Goal: Task Accomplishment & Management: Use online tool/utility

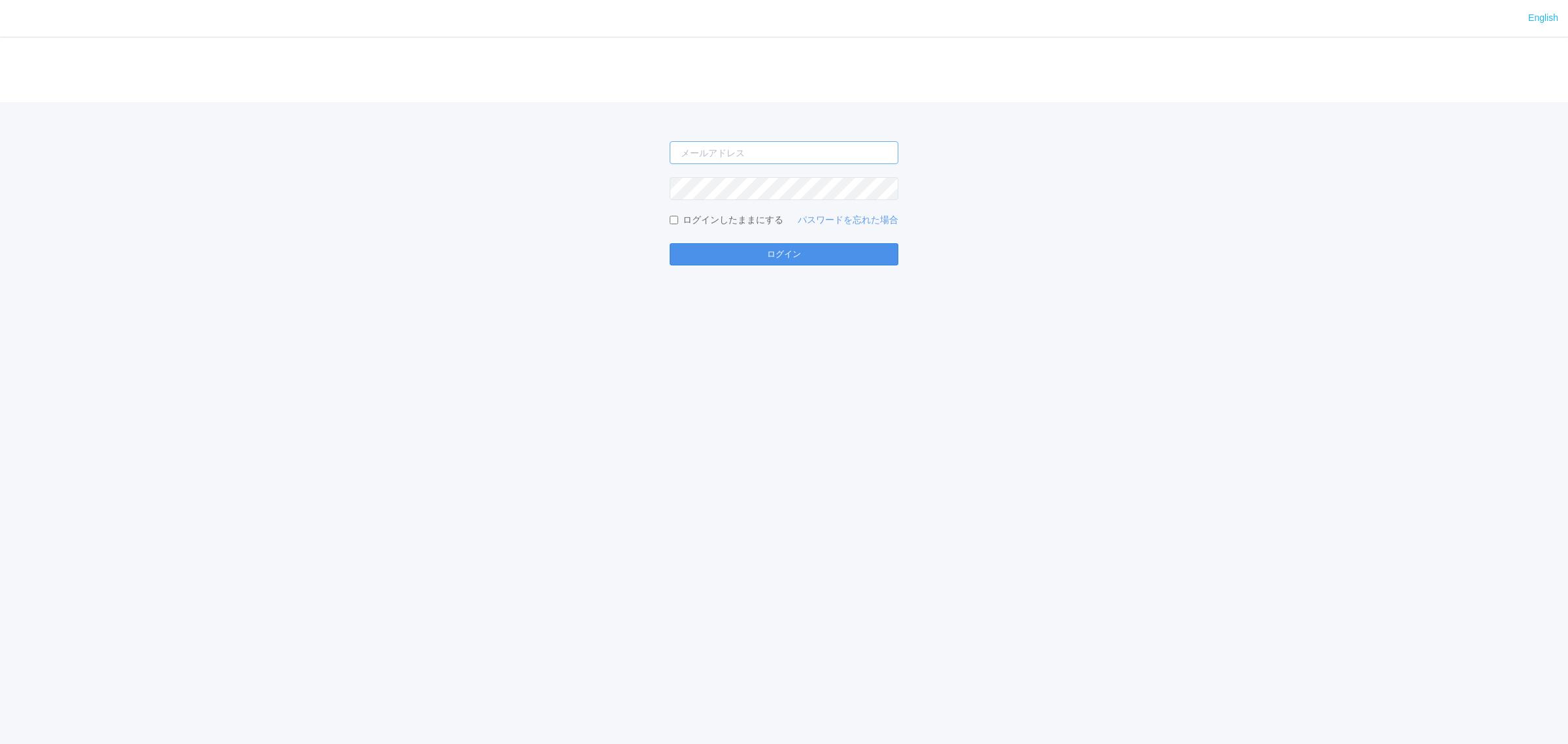
type input "[PERSON_NAME][EMAIL_ADDRESS][DOMAIN_NAME]"
click at [834, 244] on button "ログイン" at bounding box center [783, 254] width 228 height 23
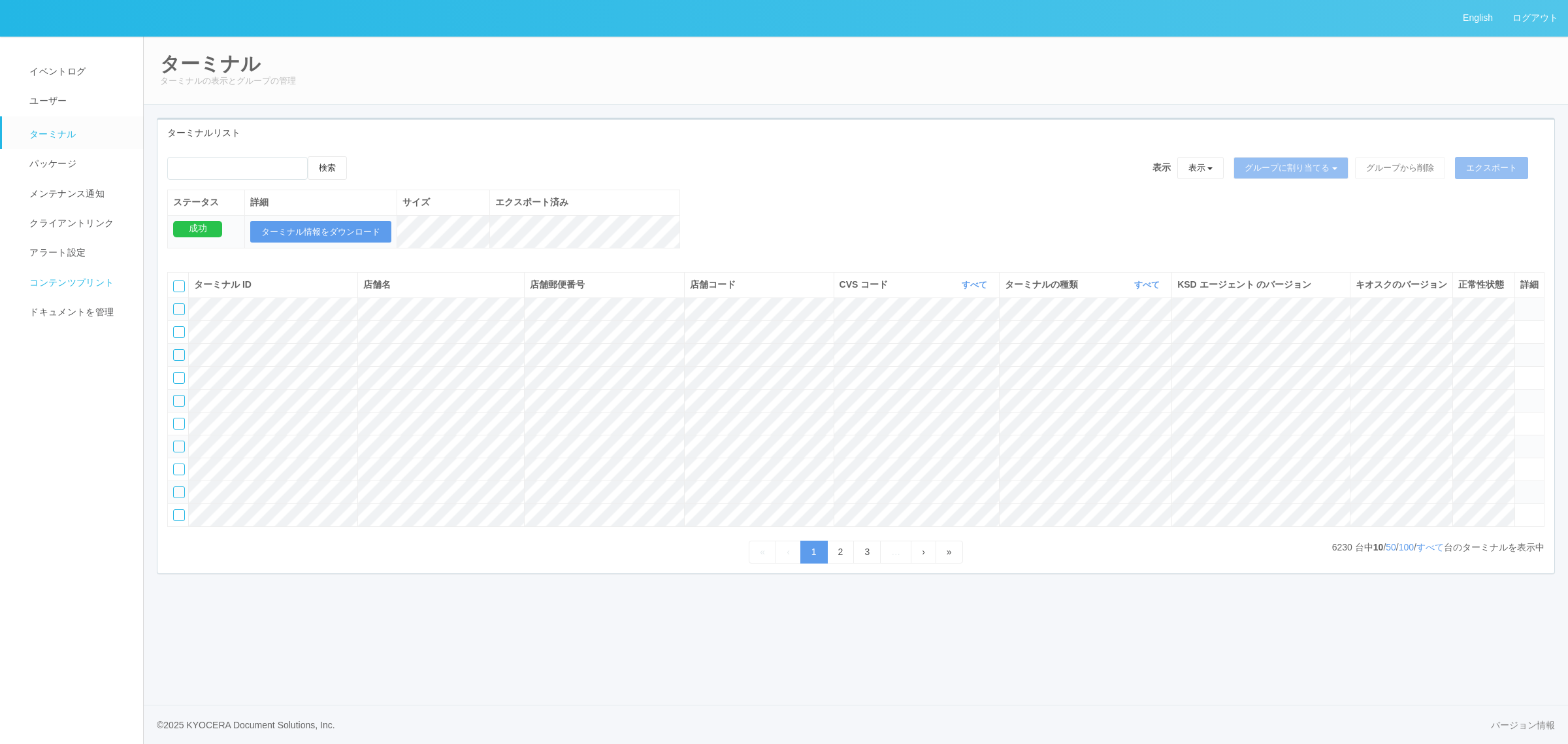
click at [96, 279] on span "コンテンツプリント" at bounding box center [70, 282] width 87 height 10
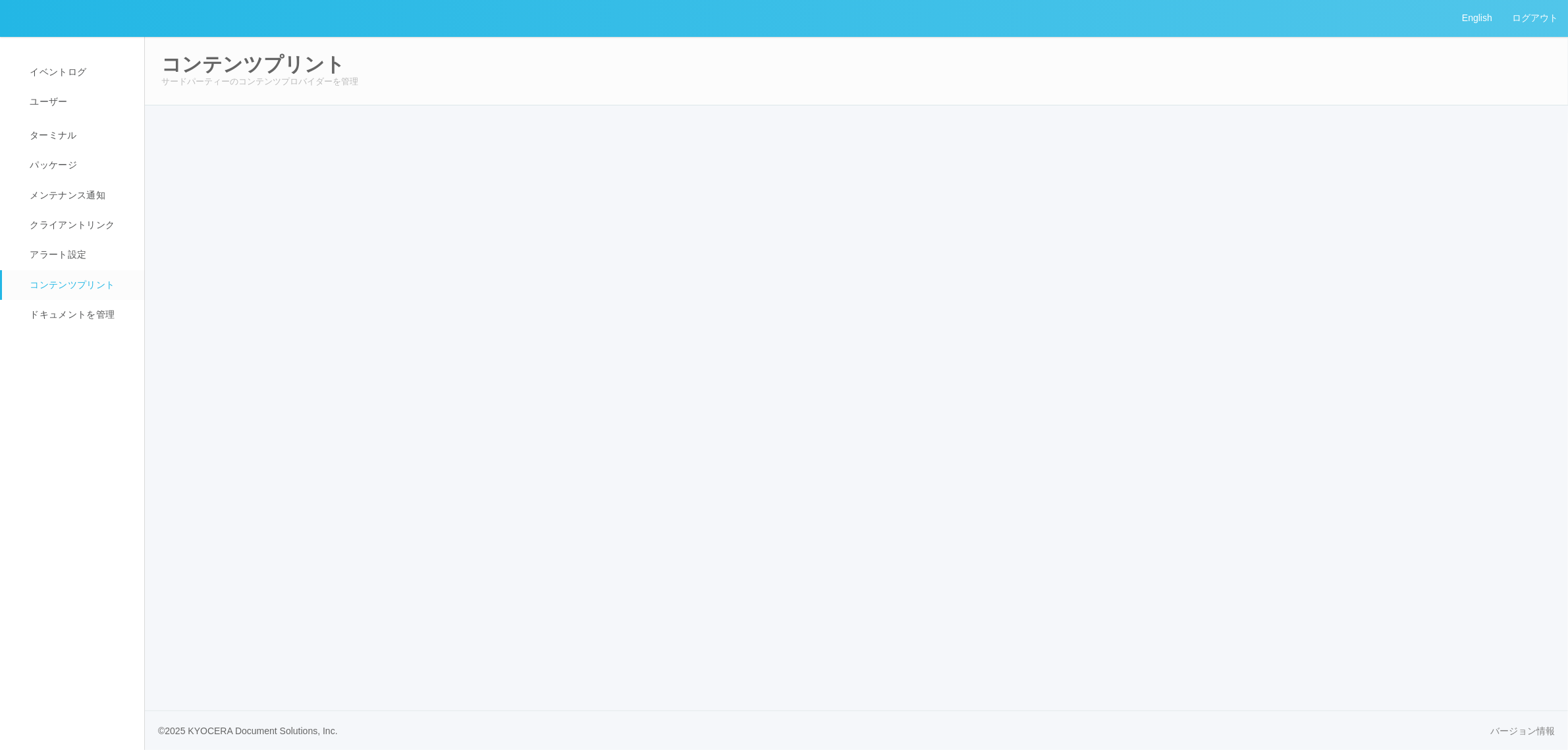
select select "6"
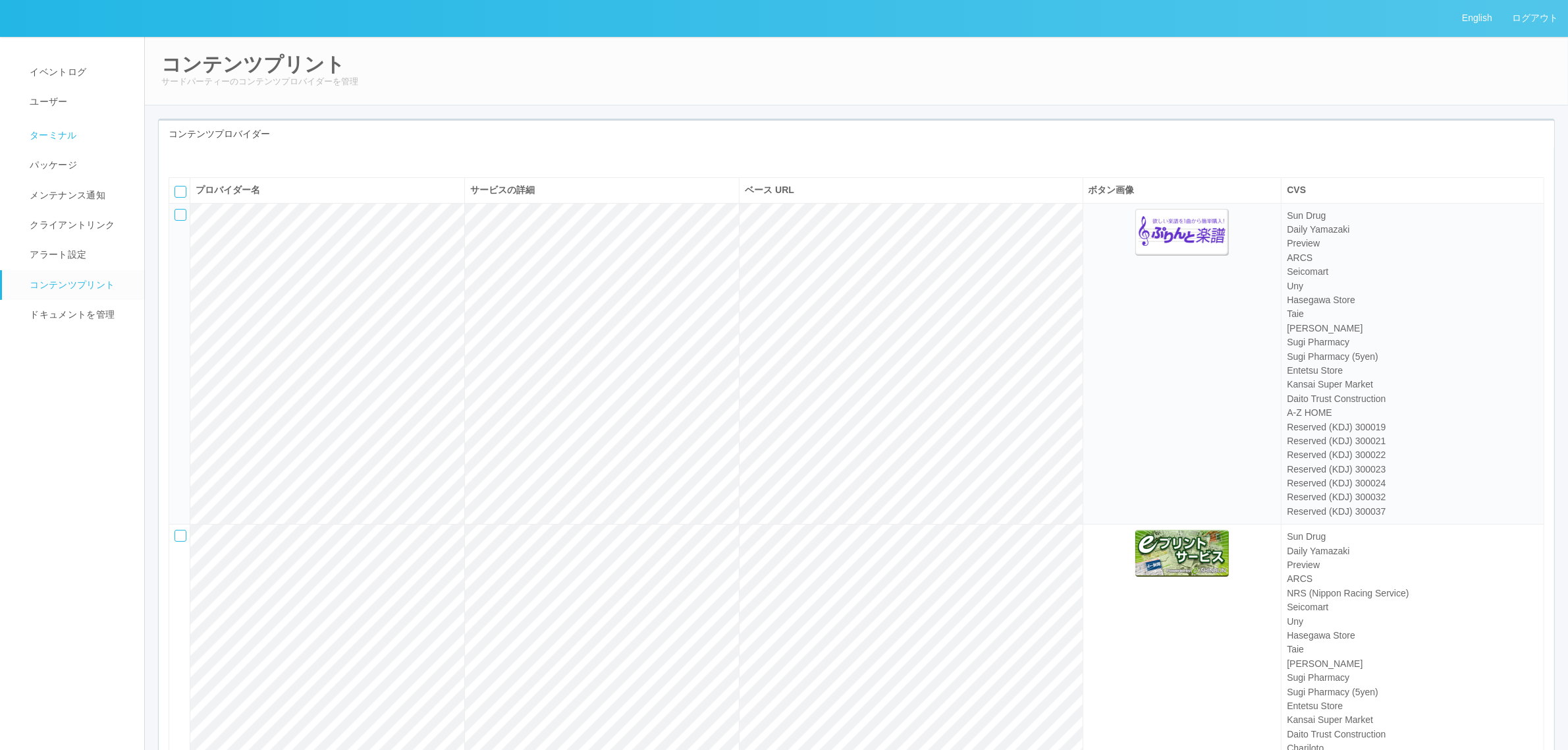
click at [100, 145] on link "ターミナル" at bounding box center [79, 134] width 154 height 33
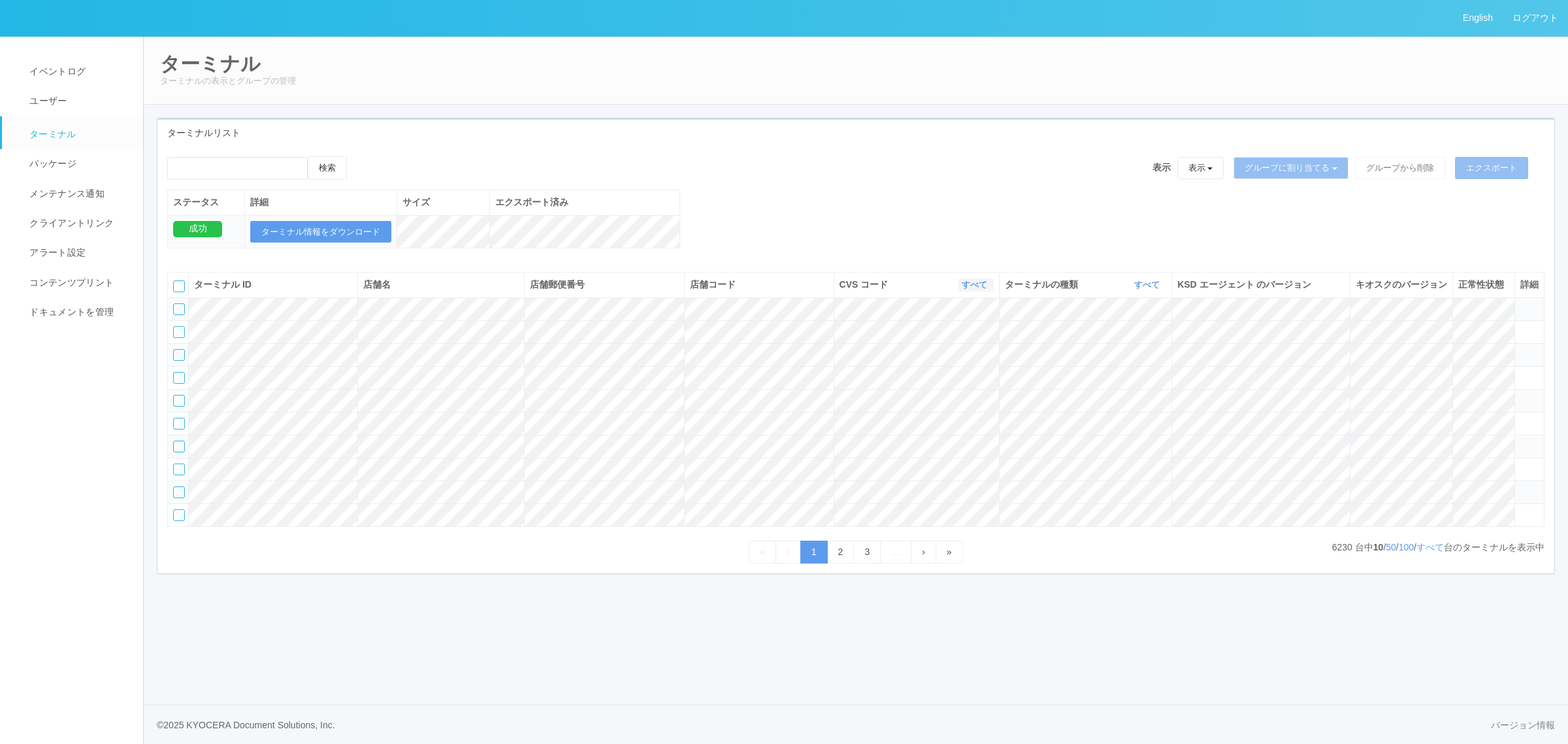
click at [974, 293] on th "CVS コード すべて 表示 すべて 115110 300000 300001 300002 300003 300004 300005 300006 3000…" at bounding box center [916, 285] width 165 height 25
click at [981, 291] on div "CVS コード すべて 表示 すべて 115110 300000 300001 300002 300003 300004 300005 300006 3000…" at bounding box center [917, 284] width 154 height 14
click at [978, 291] on div "CVS コード すべて 表示 すべて 115110 300000 300001 300002 300003 300004 300005 300006 3000…" at bounding box center [917, 284] width 154 height 14
click at [975, 290] on link "すべて" at bounding box center [976, 284] width 29 height 10
click at [966, 345] on link "115110" at bounding box center [941, 340] width 103 height 18
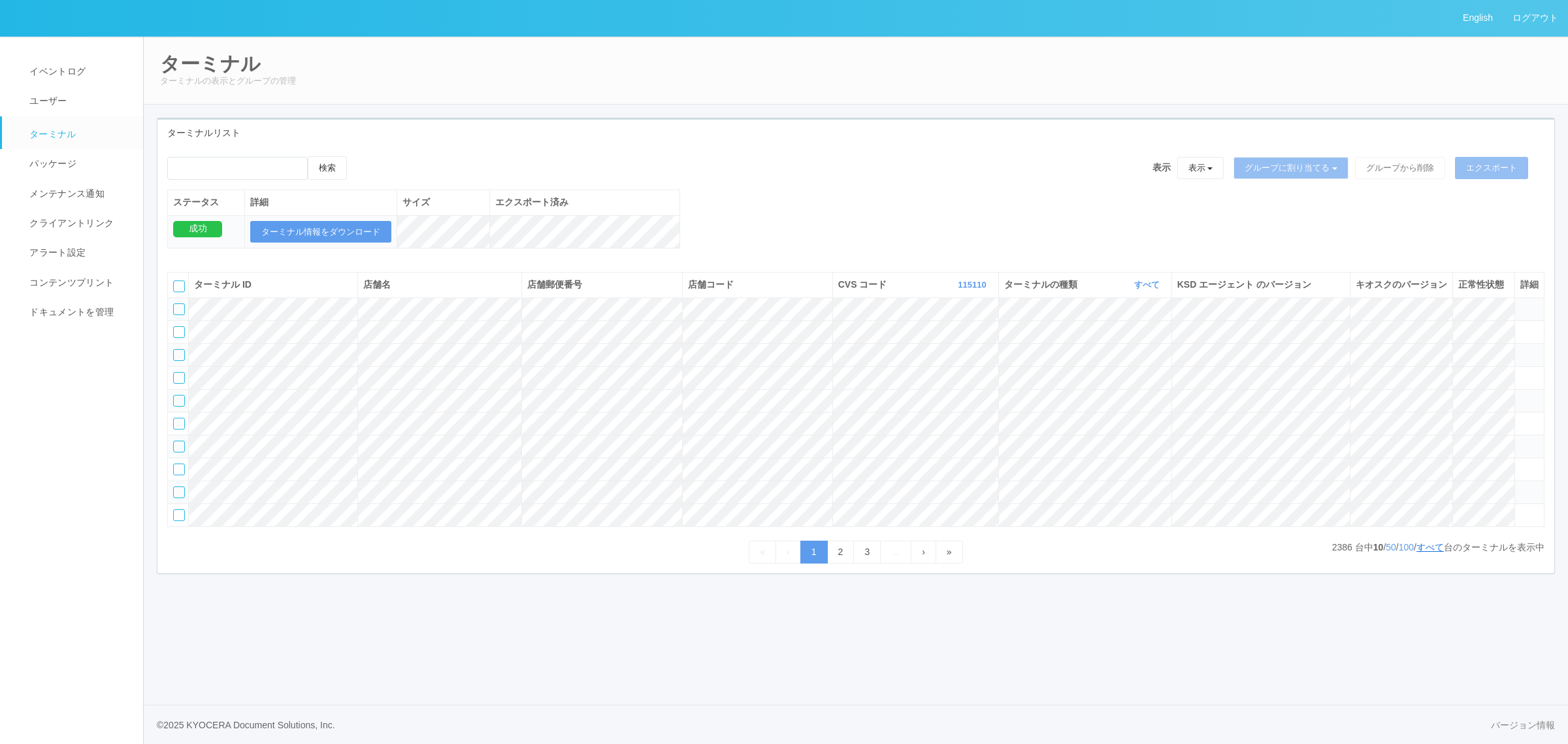
click at [1426, 552] on link "すべて" at bounding box center [1430, 547] width 27 height 10
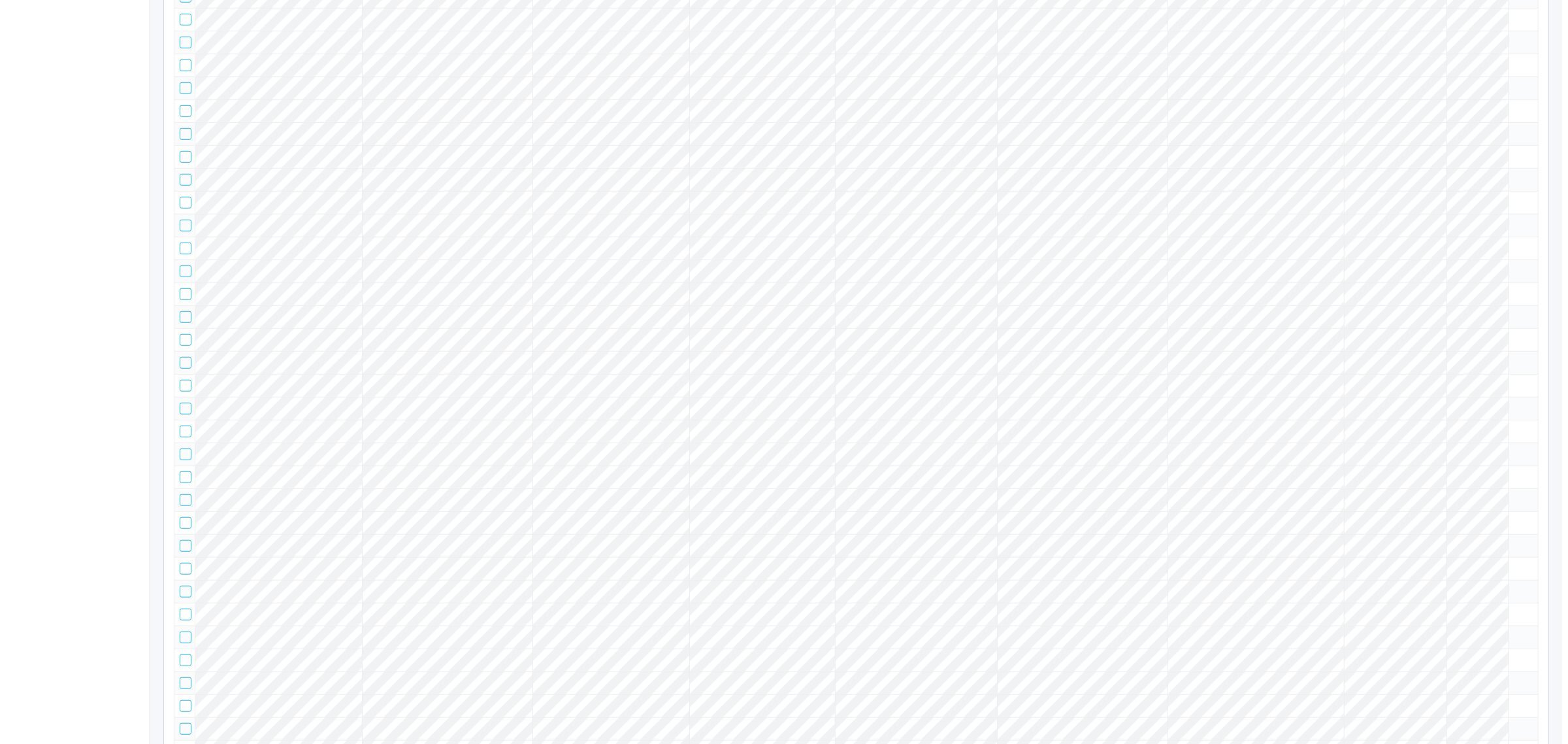
scroll to position [2001, 0]
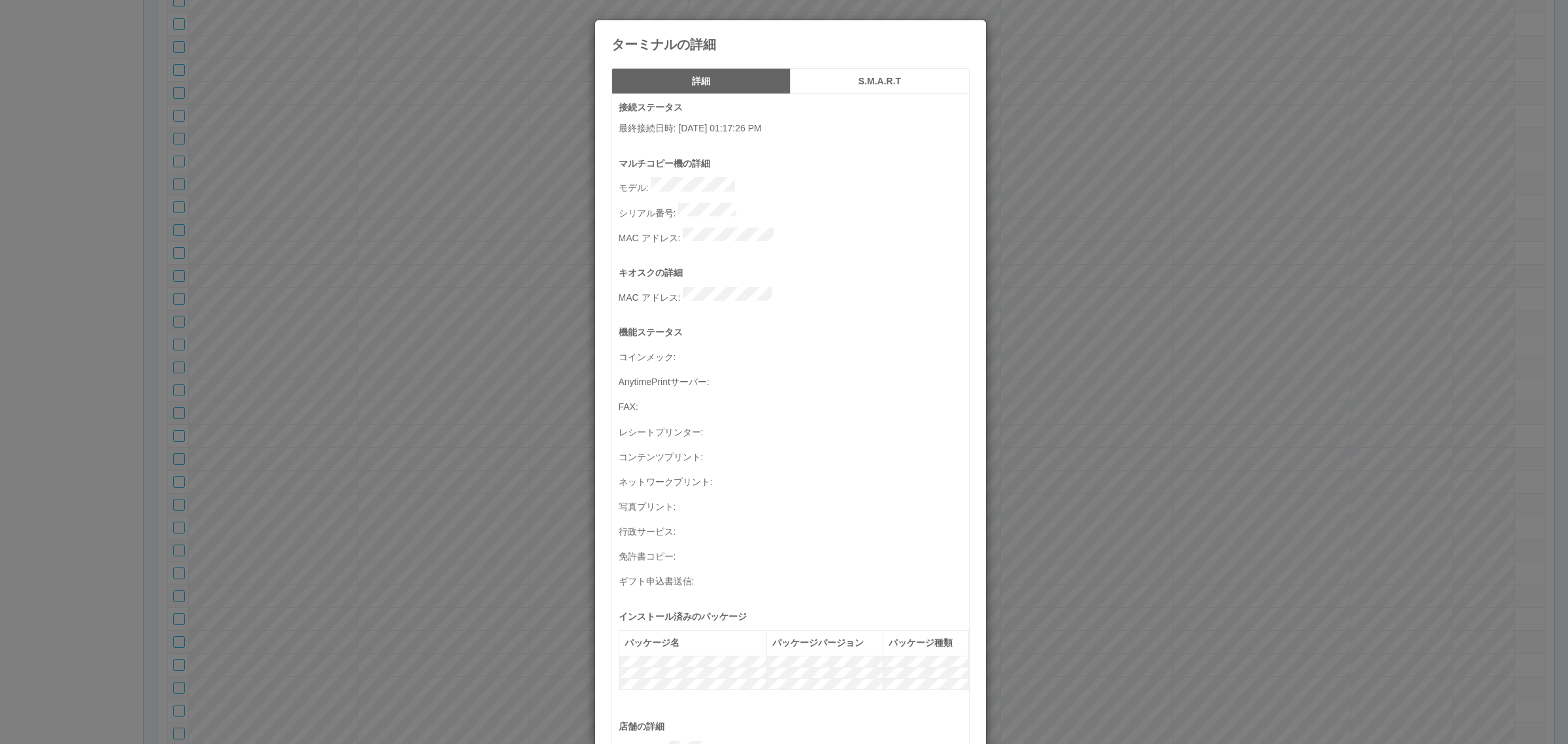
scroll to position [428, 0]
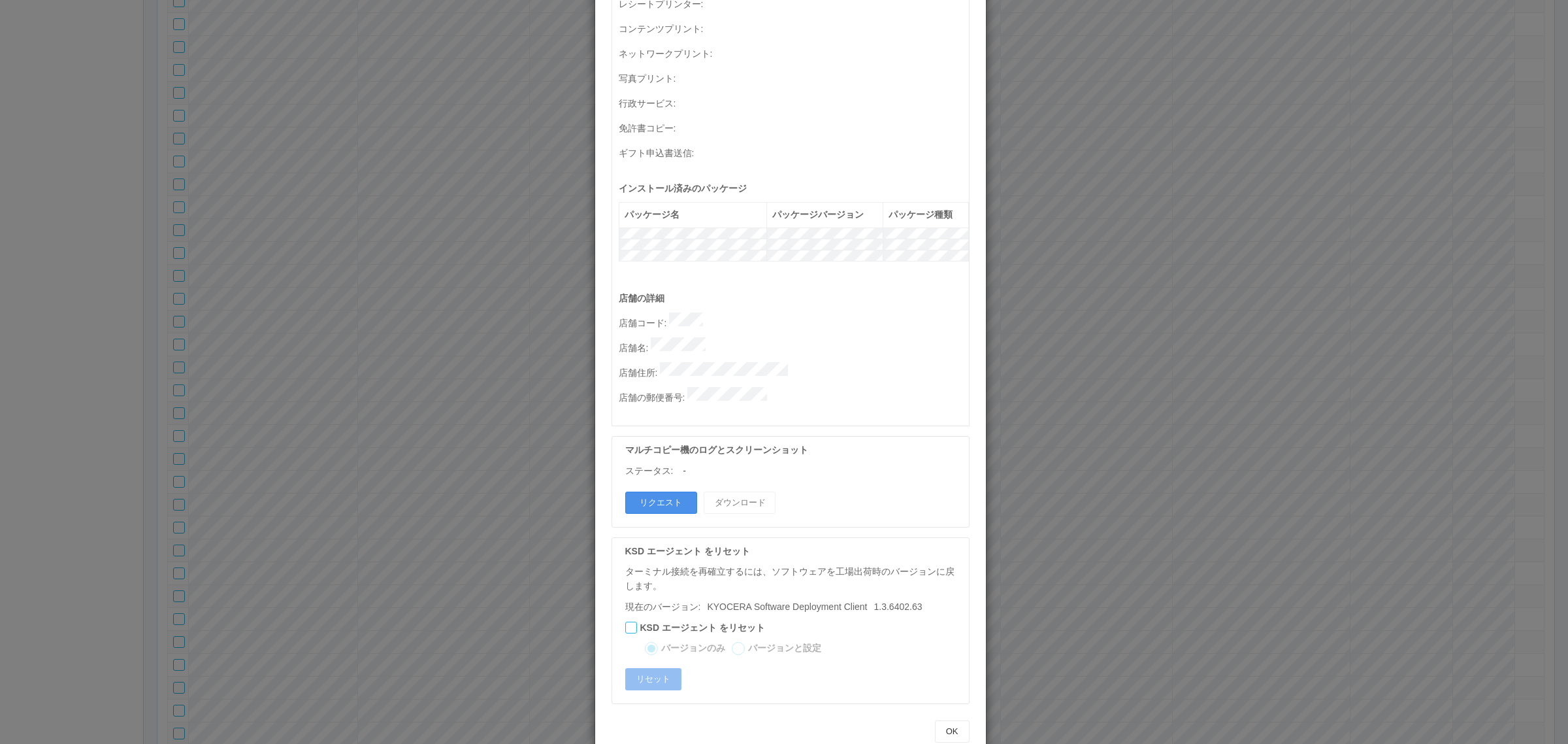
click at [645, 492] on button "リクエスト" at bounding box center [661, 503] width 72 height 23
click at [723, 338] on p "店舗名 :" at bounding box center [794, 346] width 350 height 18
drag, startPoint x: 739, startPoint y: 322, endPoint x: 719, endPoint y: 327, distance: 20.6
click at [719, 338] on p "店舗名 :" at bounding box center [794, 346] width 350 height 18
click at [461, 325] on div "ターミナルの詳細 詳細 S.M.A.R.T 接続ステータス 最終接続日時 : 09/26/2025 01:17:26 PM マルチコピー機の詳細 モデル : …" at bounding box center [784, 372] width 1568 height 744
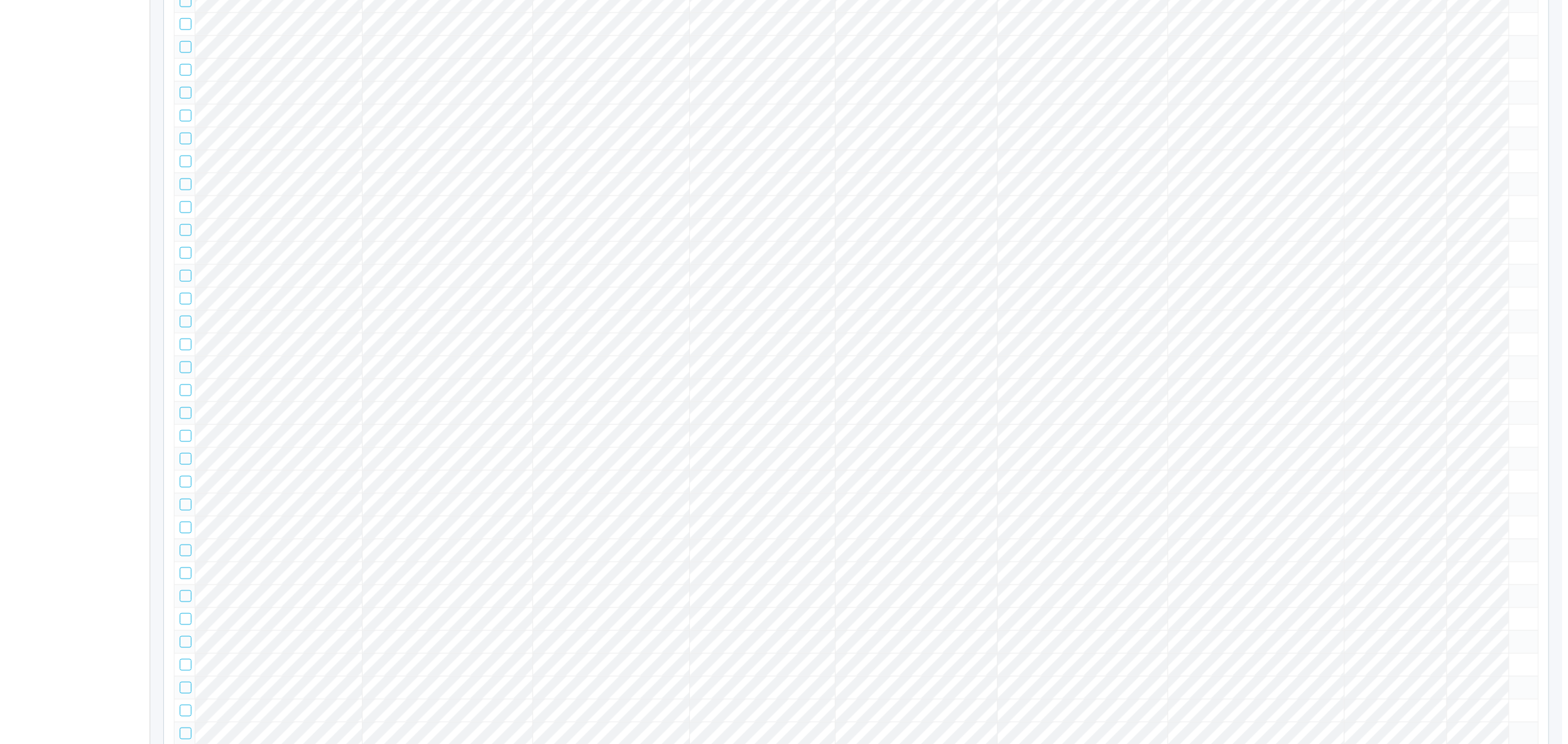
scroll to position [43794, 0]
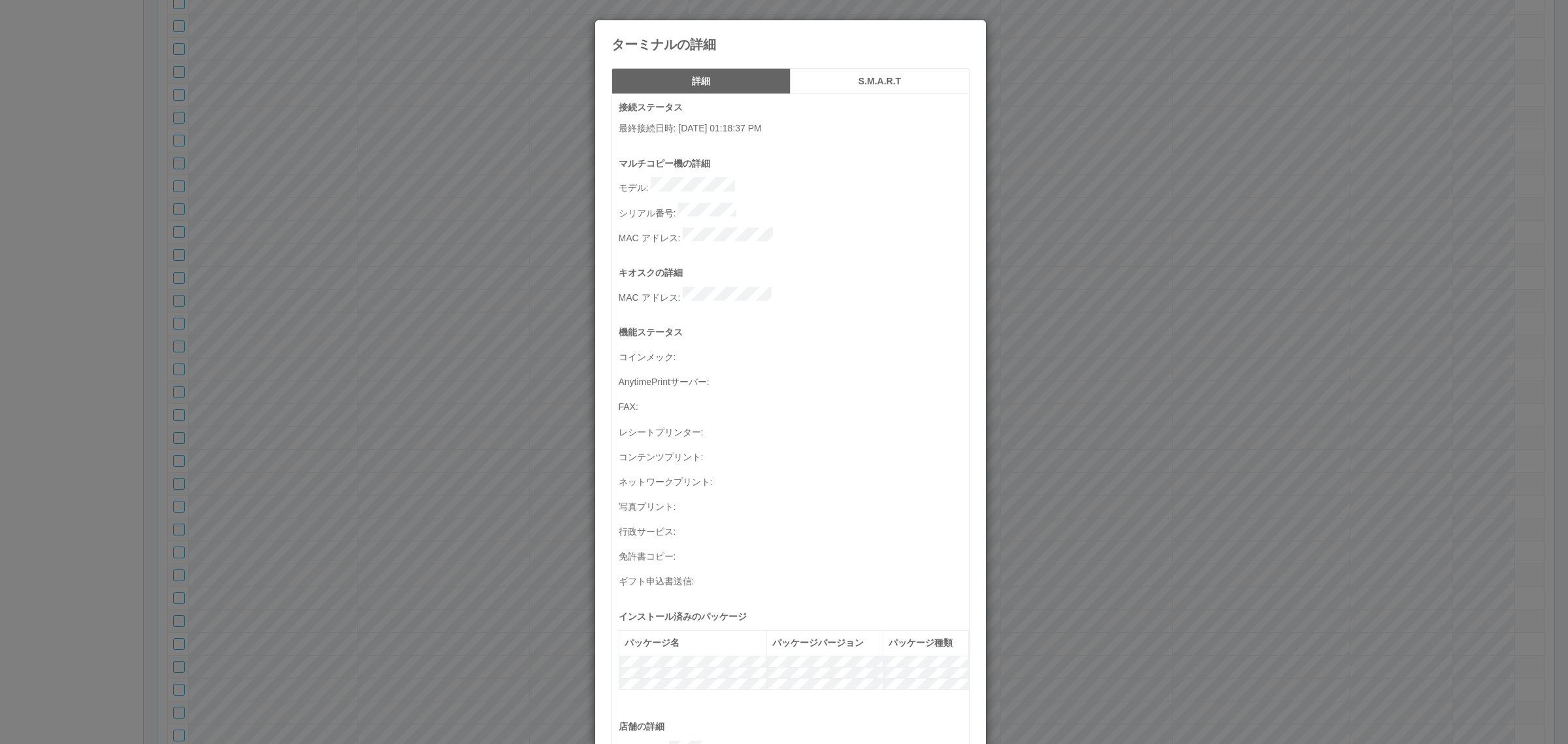
scroll to position [428, 0]
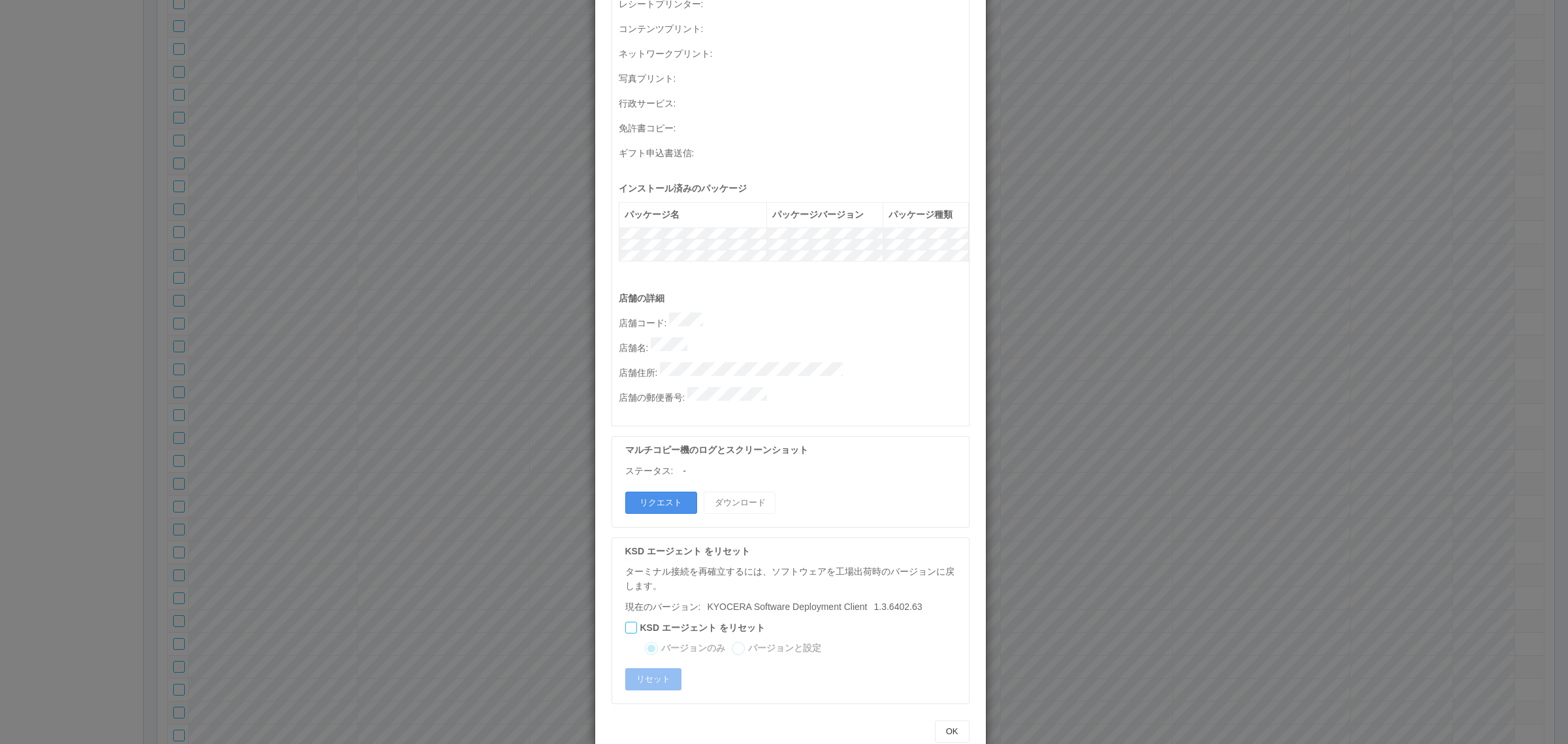
click at [648, 492] on button "リクエスト" at bounding box center [661, 503] width 72 height 23
click at [704, 338] on p "店舗名 :" at bounding box center [794, 346] width 350 height 18
click at [1096, 80] on div "ターミナルの詳細 詳細 S.M.A.R.T 接続ステータス 最終接続日時 : 09/26/2025 01:18:37 PM マルチコピー機の詳細 モデル : …" at bounding box center [784, 372] width 1568 height 744
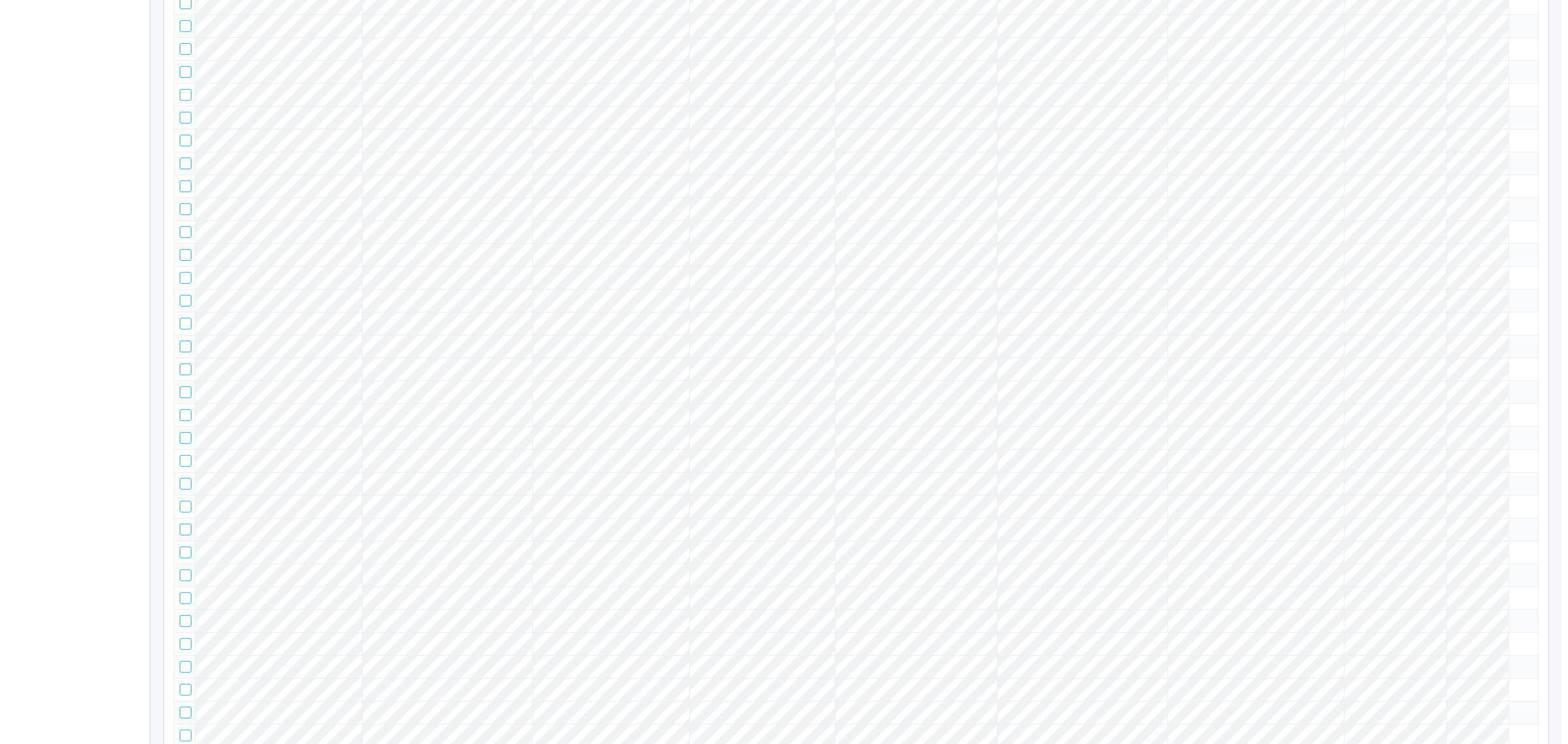
scroll to position [2001, 0]
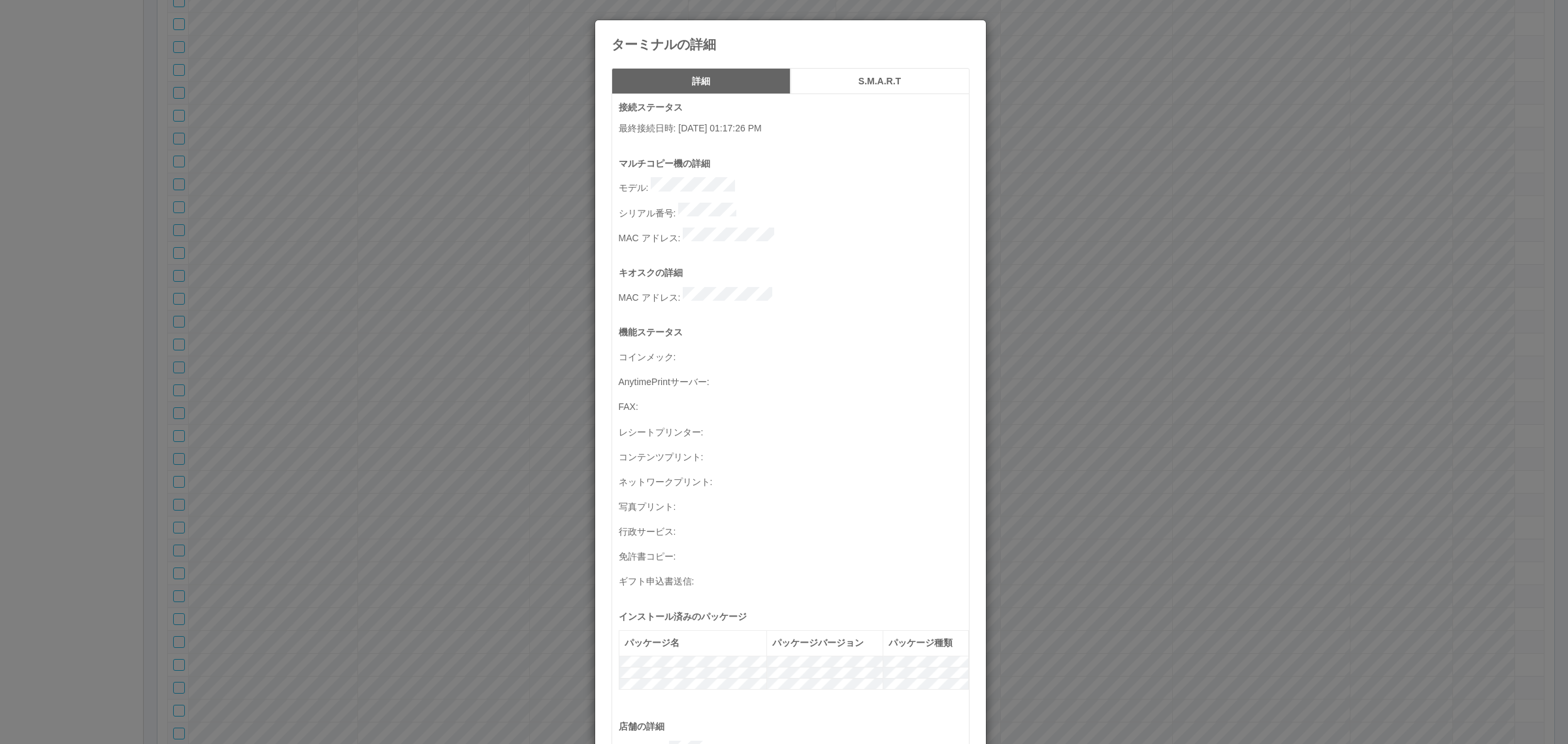
scroll to position [428, 0]
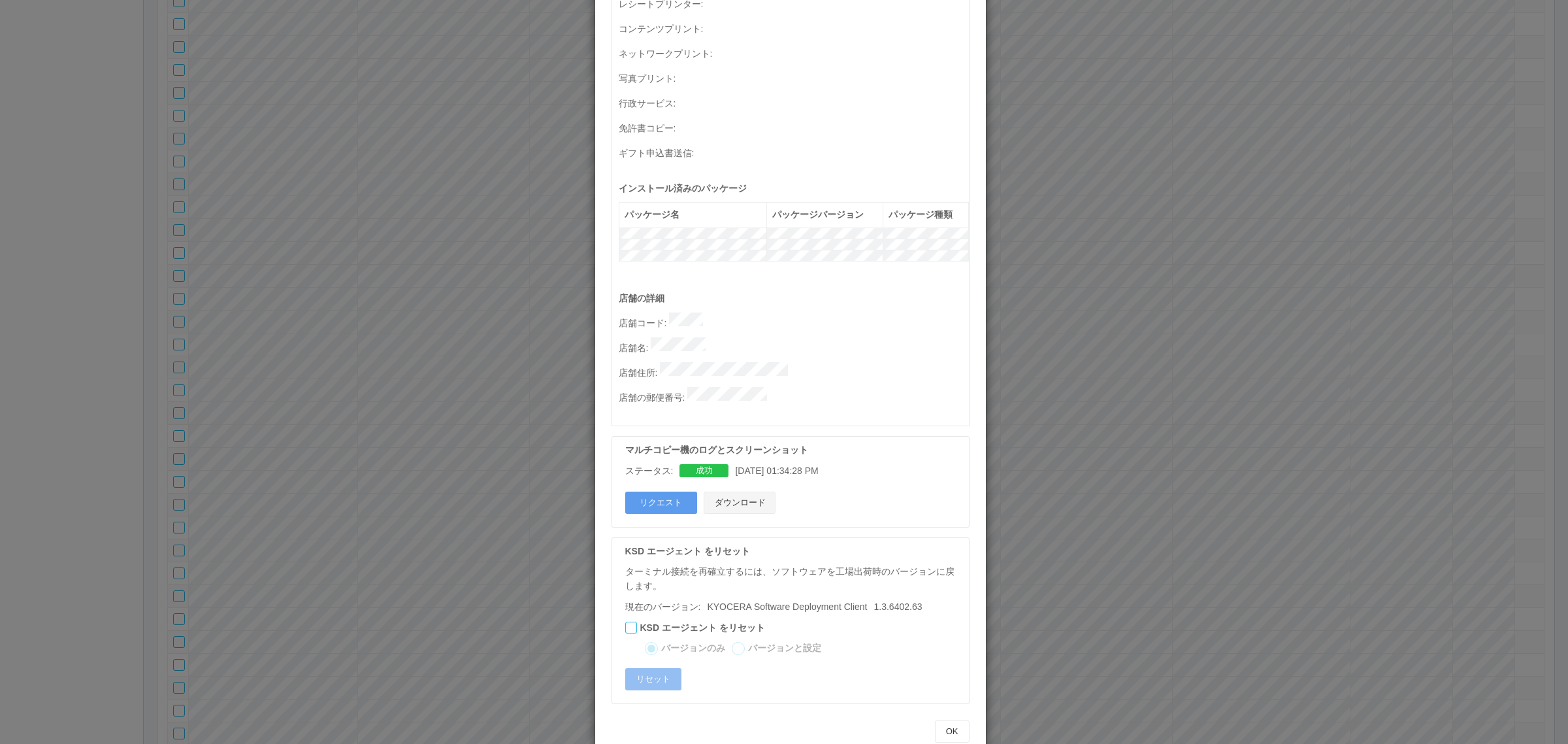
click at [750, 492] on button "ダウンロード" at bounding box center [739, 503] width 72 height 23
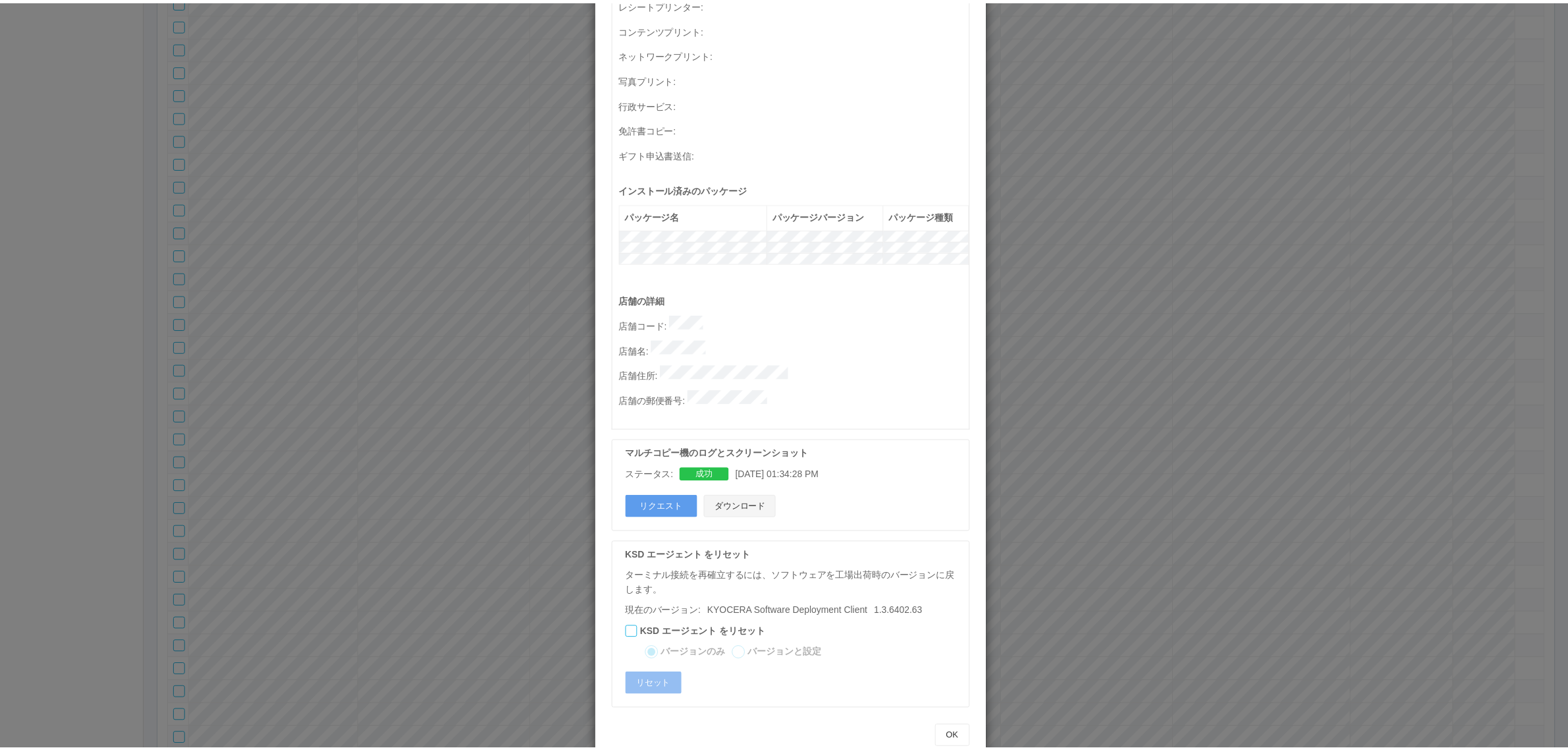
scroll to position [0, 0]
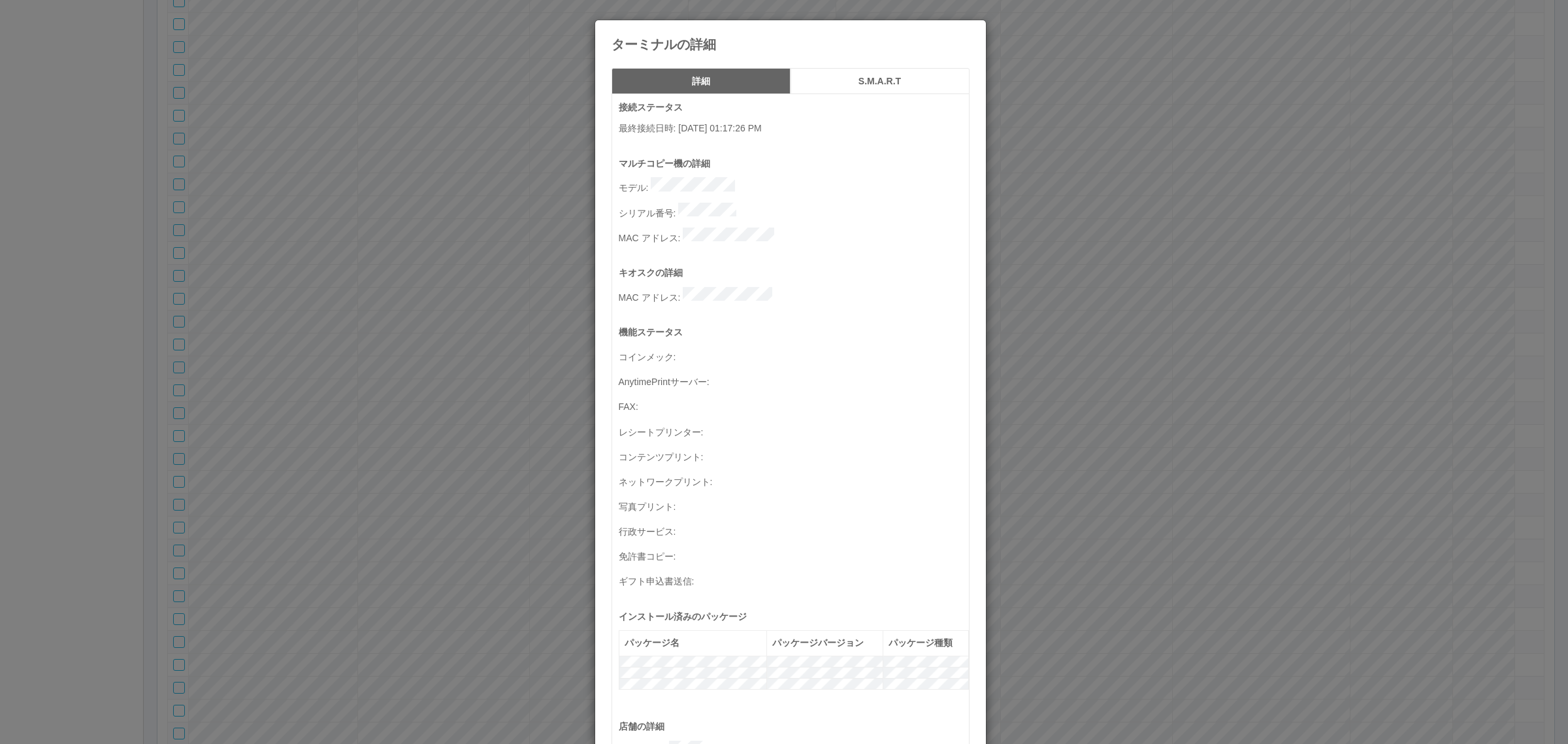
click at [969, 30] on icon at bounding box center [969, 30] width 0 height 0
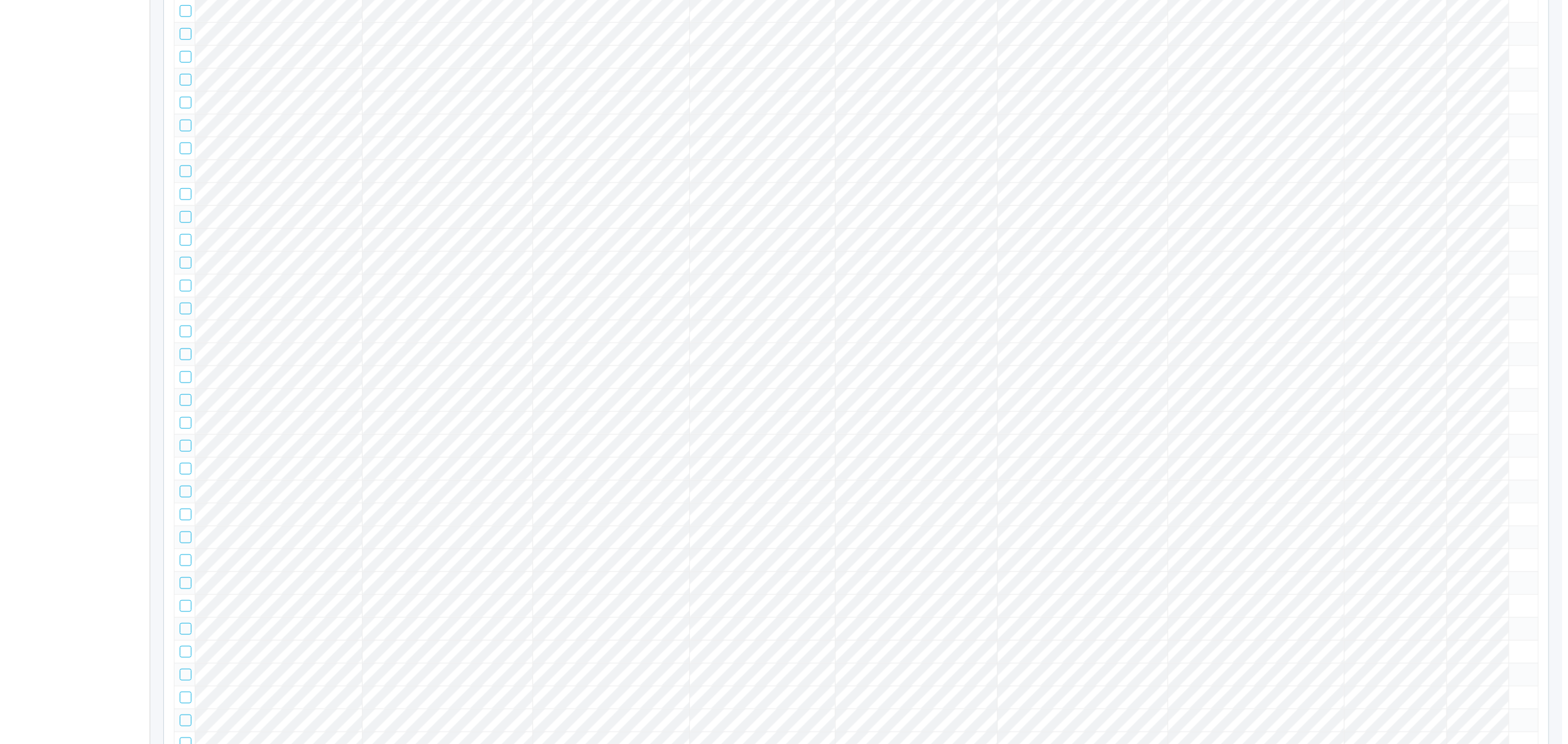
scroll to position [43794, 0]
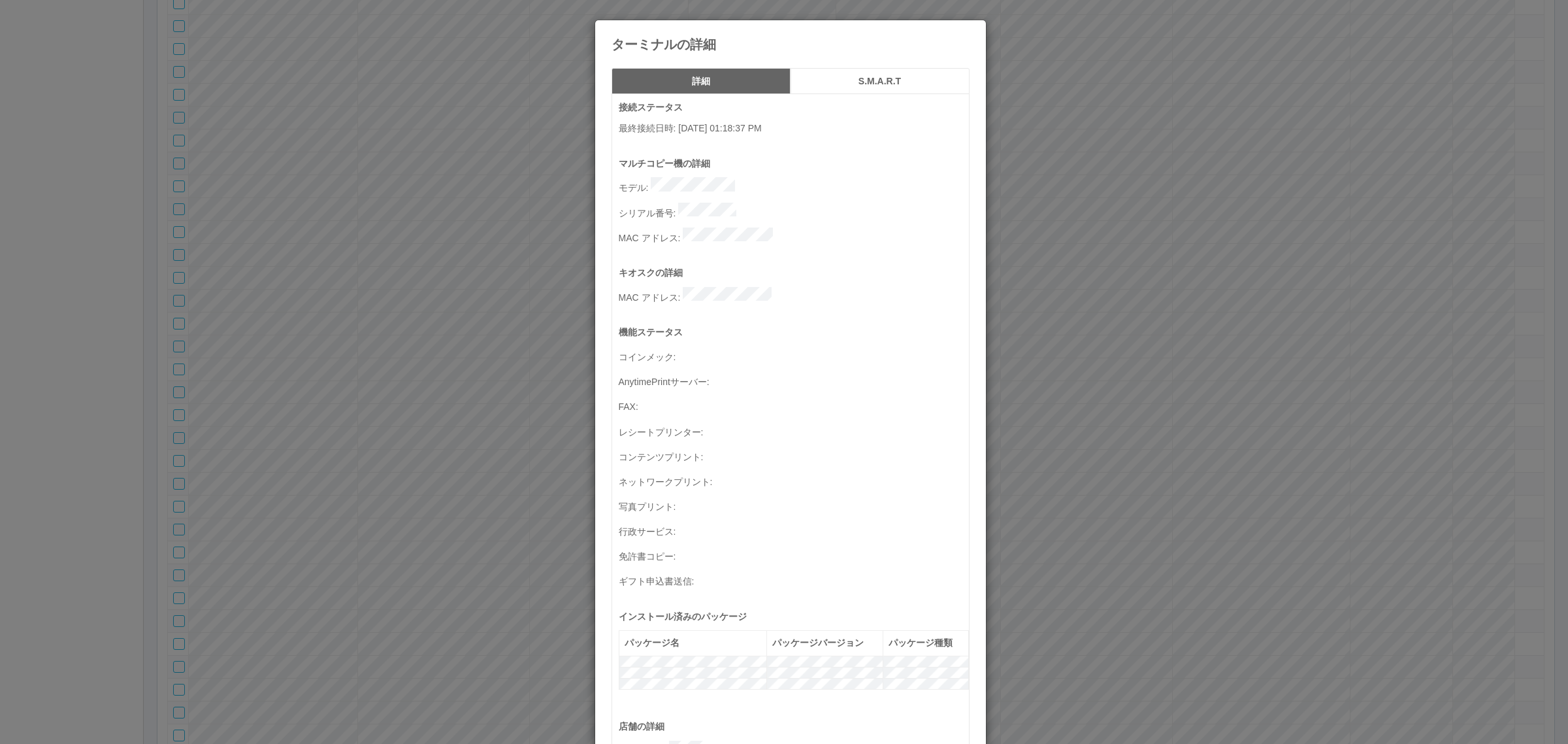
click at [841, 77] on h5 "S.M.A.R.T" at bounding box center [879, 81] width 170 height 10
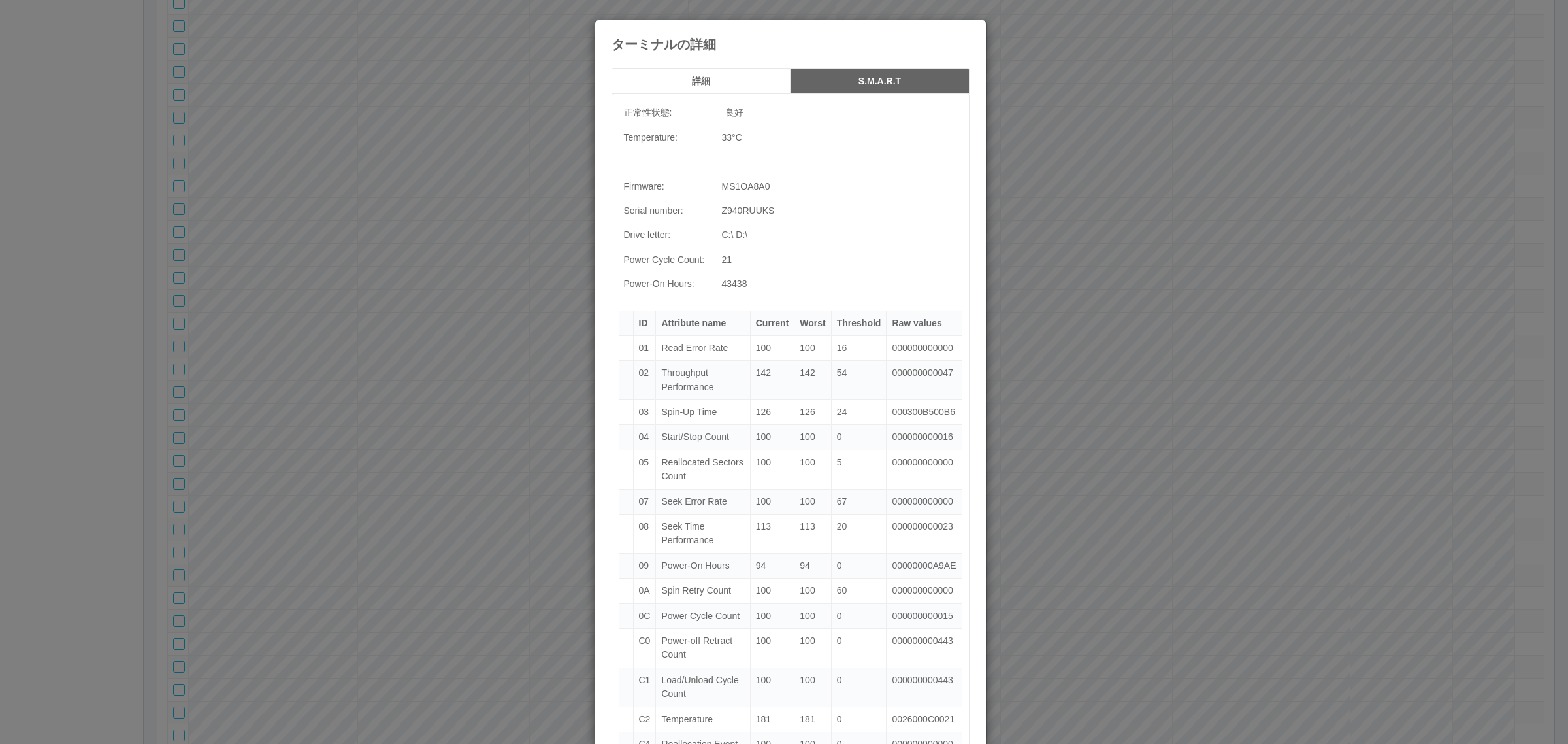
click at [710, 73] on button "詳細" at bounding box center [701, 81] width 179 height 26
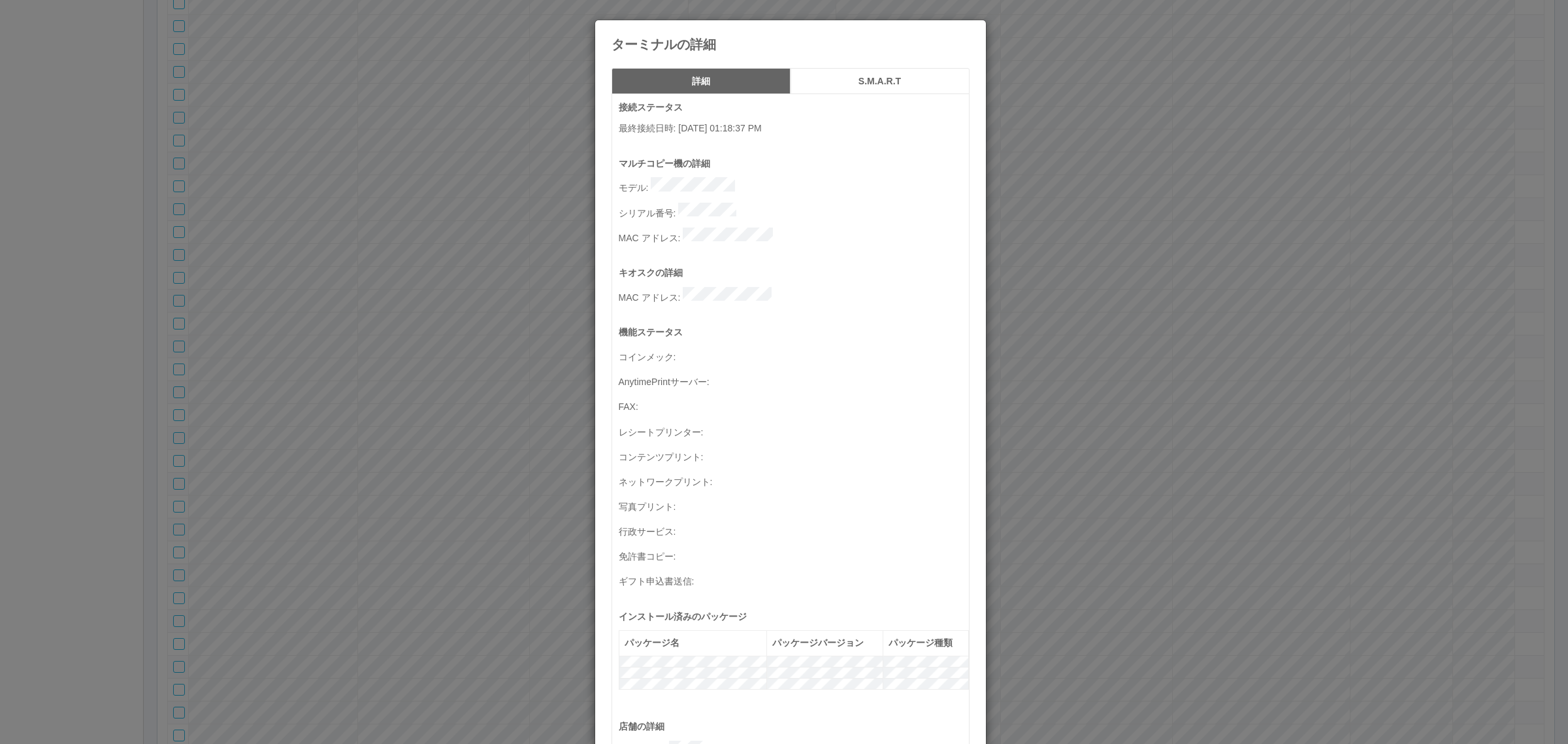
click at [145, 141] on div "ターミナルの詳細 詳細 S.M.A.R.T 接続ステータス 最終接続日時 : [DATE] 01:18:37 PM マルチコピー機の詳細 モデル : シリアル…" at bounding box center [784, 372] width 1568 height 744
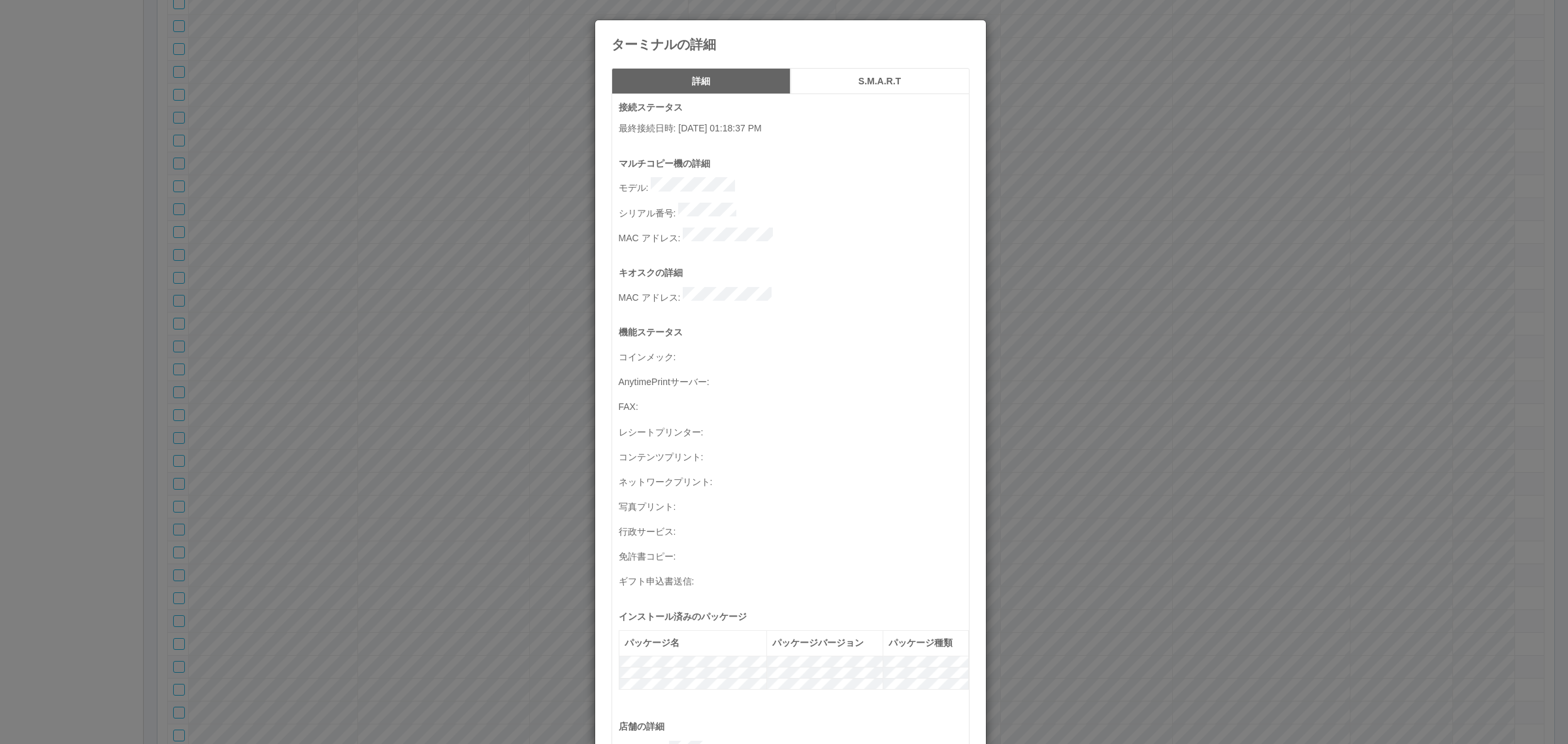
click at [850, 87] on h5 "S.M.A.R.T" at bounding box center [879, 81] width 170 height 10
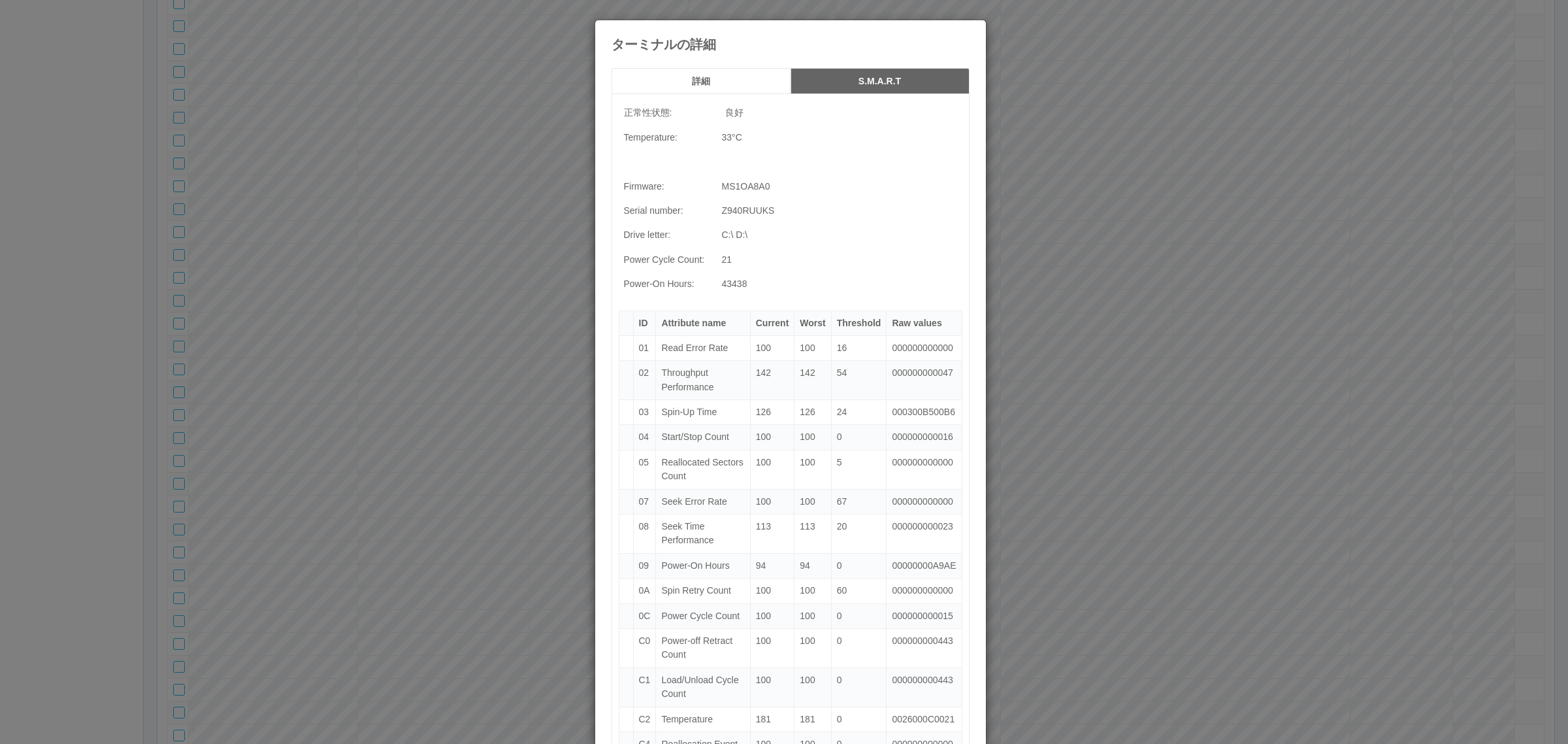
drag, startPoint x: 650, startPoint y: 90, endPoint x: 681, endPoint y: 82, distance: 32.0
click at [650, 89] on button "詳細" at bounding box center [701, 81] width 179 height 26
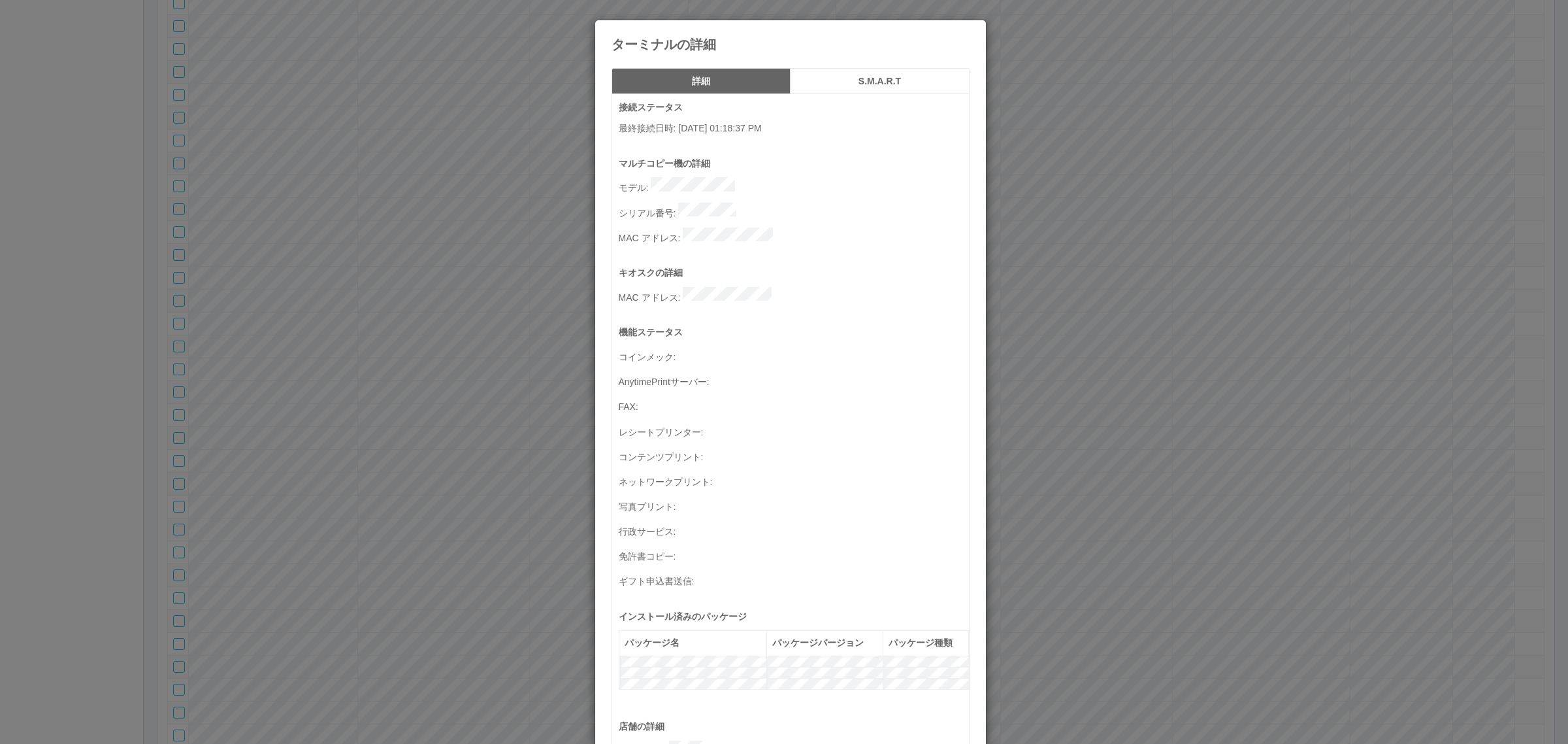
click at [966, 33] on div "ターミナルの詳細" at bounding box center [790, 36] width 391 height 31
drag, startPoint x: 954, startPoint y: 37, endPoint x: 497, endPoint y: 603, distance: 727.5
click at [969, 30] on icon at bounding box center [969, 30] width 0 height 0
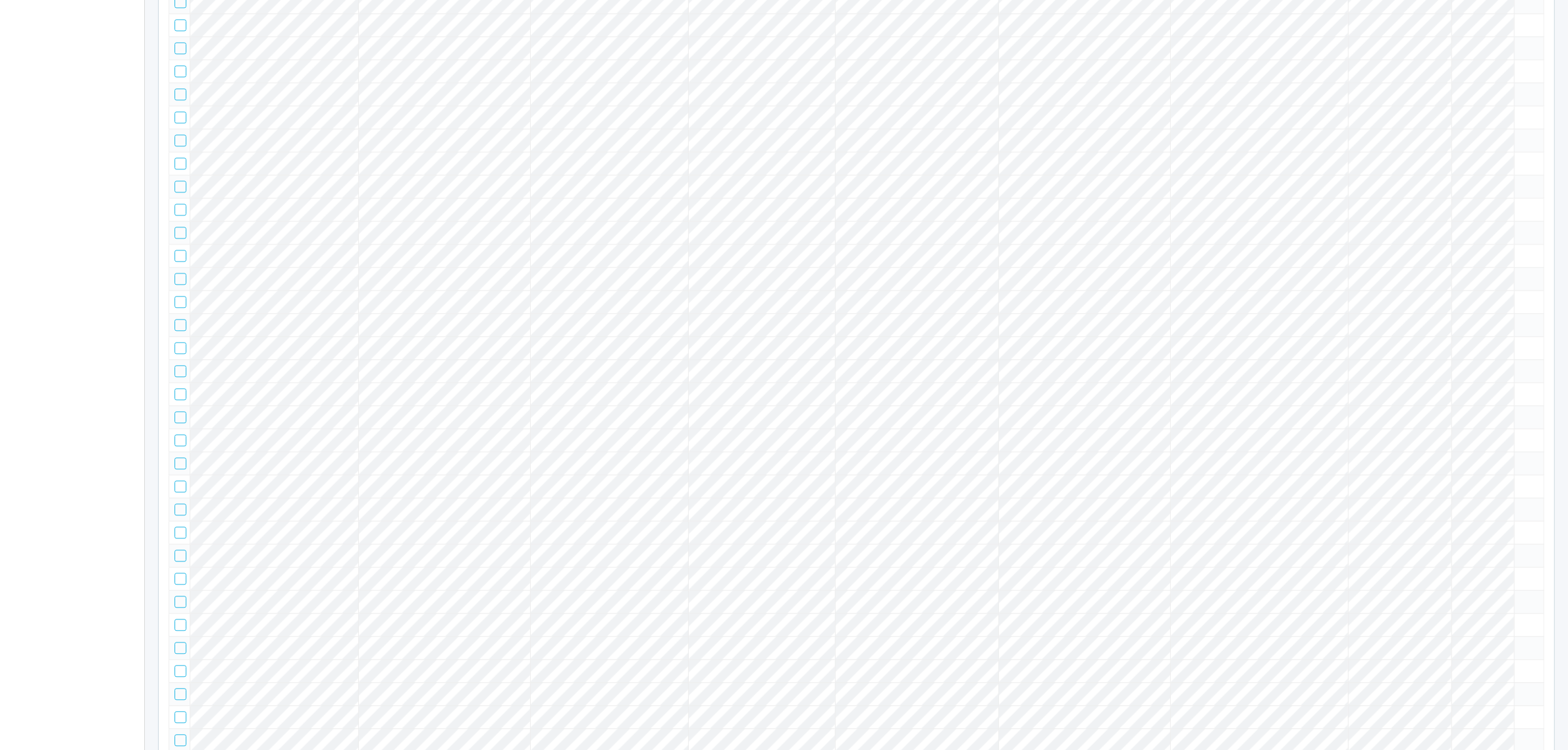
scroll to position [34264, 0]
